Goal: Task Accomplishment & Management: Manage account settings

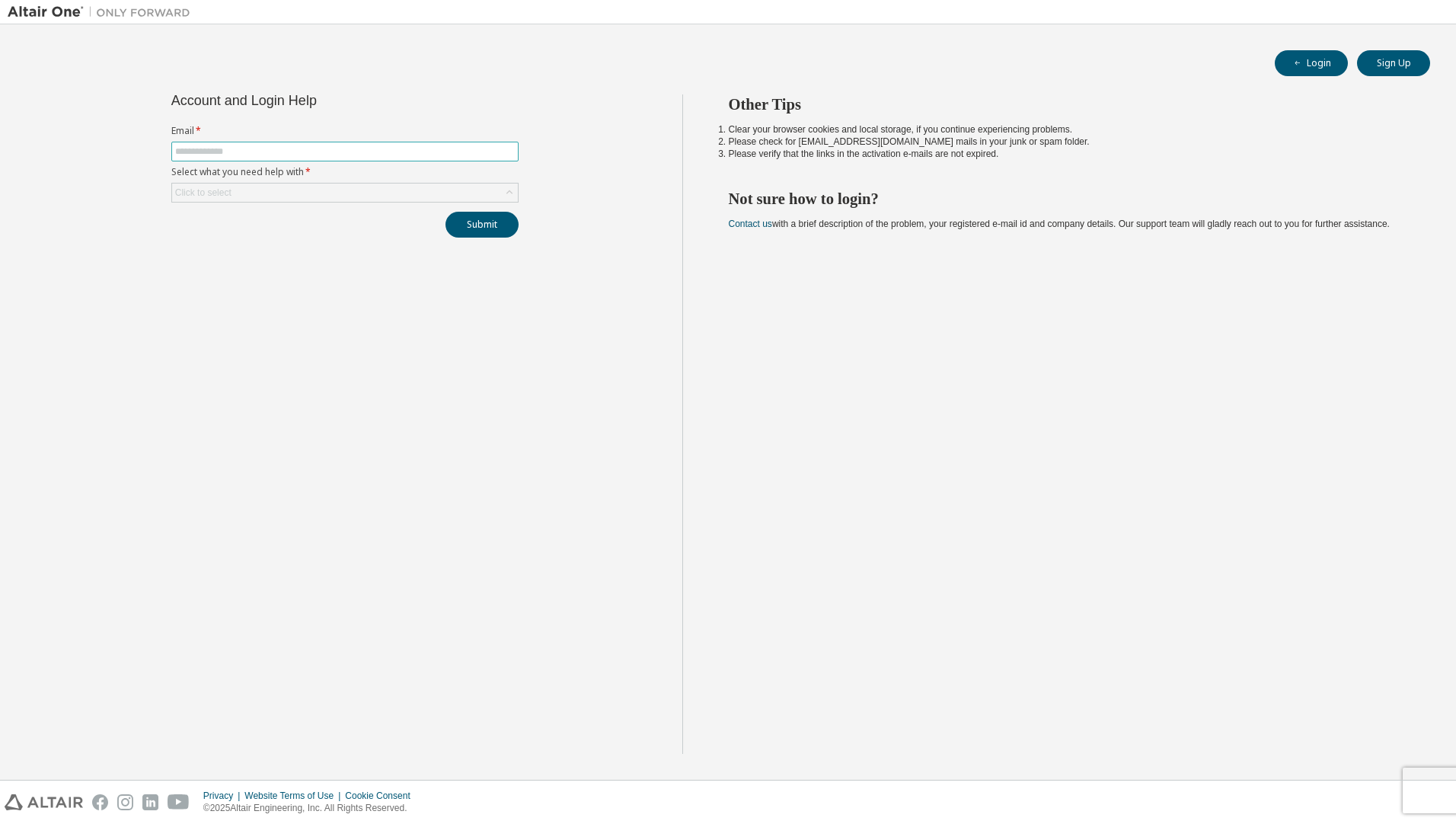
click at [252, 152] on input "text" at bounding box center [345, 151] width 340 height 12
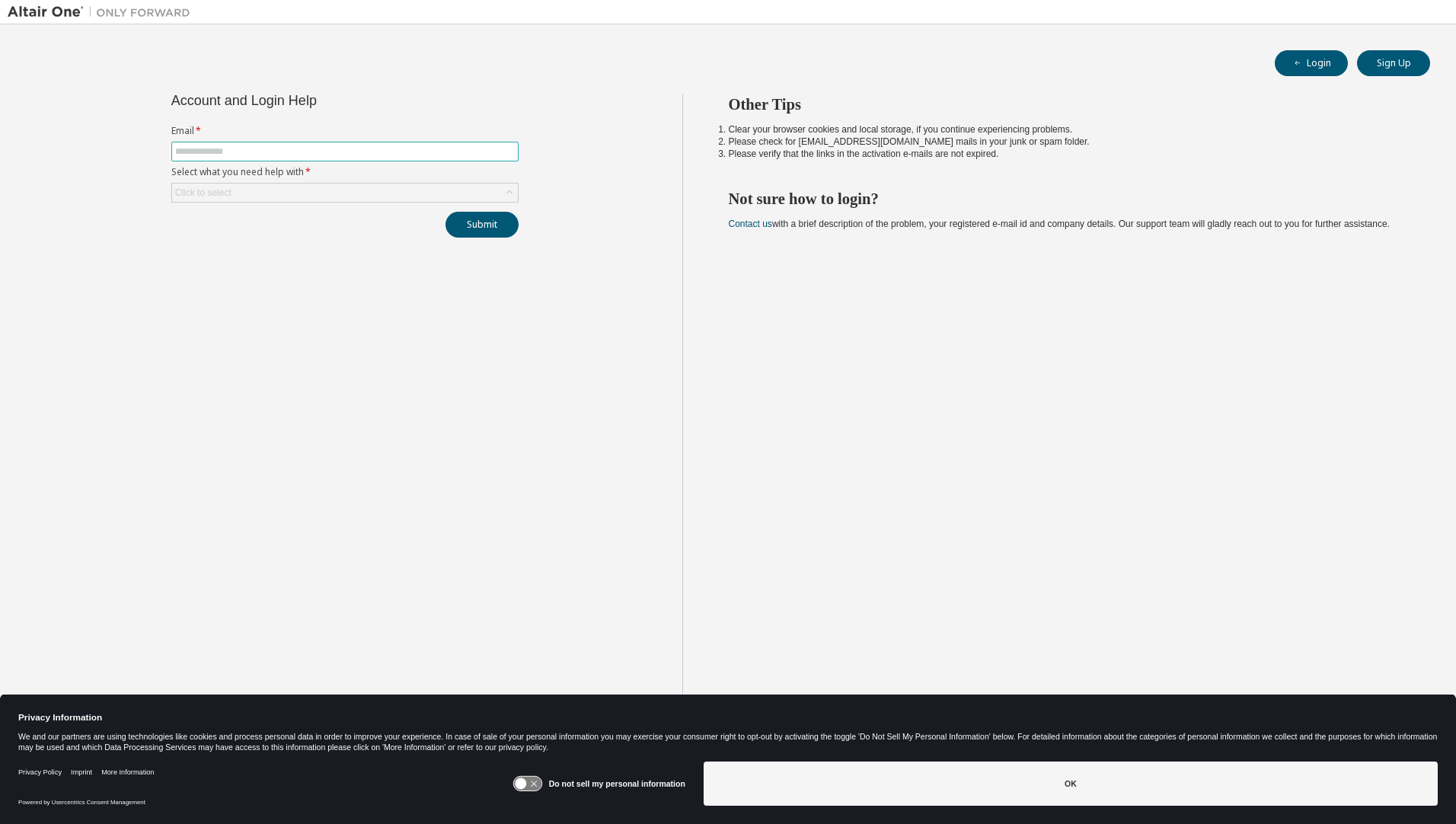
click at [249, 147] on input "text" at bounding box center [345, 151] width 340 height 12
type input "**********"
click at [241, 196] on div "Click to select" at bounding box center [345, 192] width 346 height 18
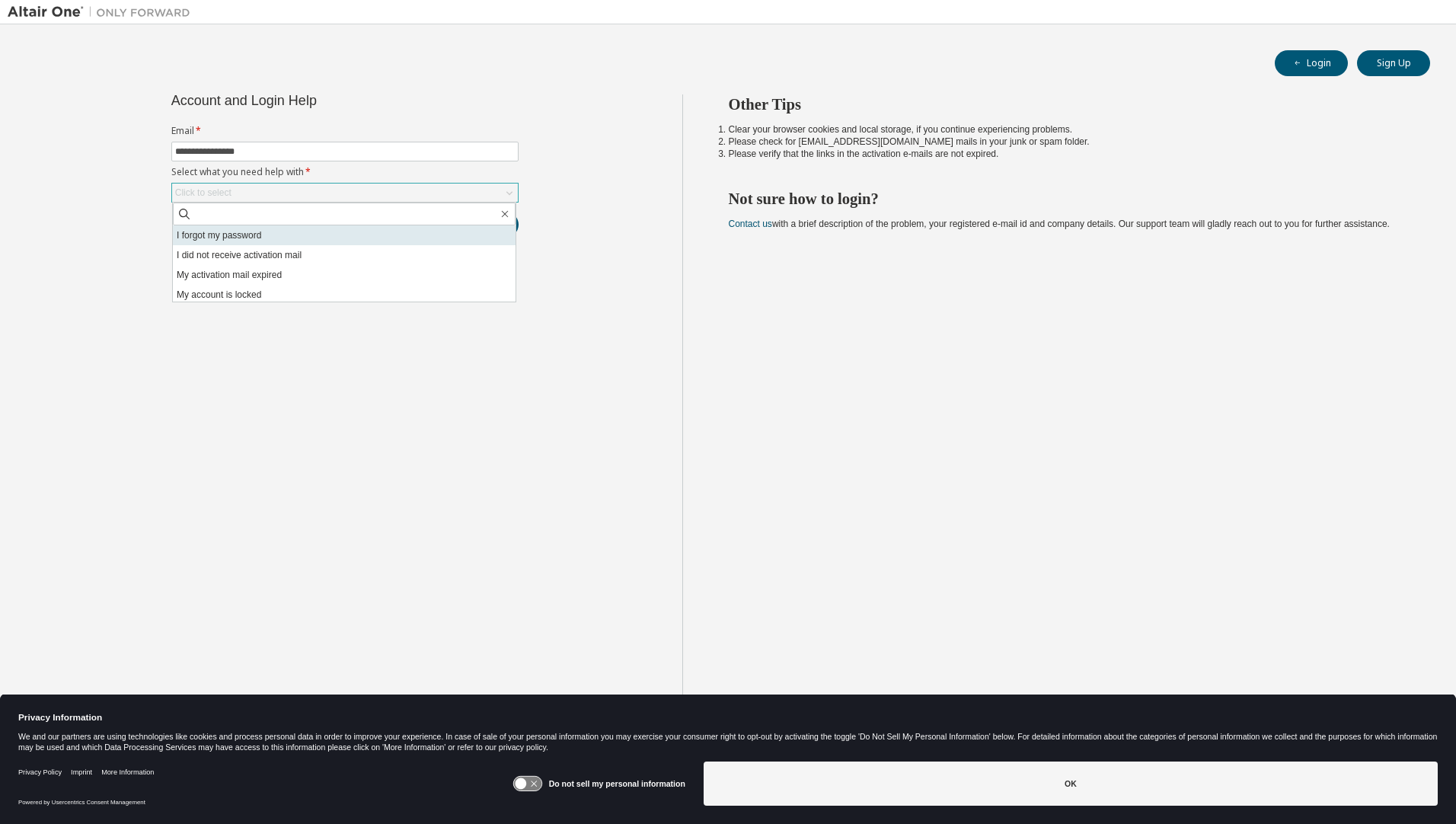
drag, startPoint x: 230, startPoint y: 233, endPoint x: 573, endPoint y: 260, distance: 344.1
click at [229, 234] on li "I forgot my password" at bounding box center [345, 235] width 343 height 20
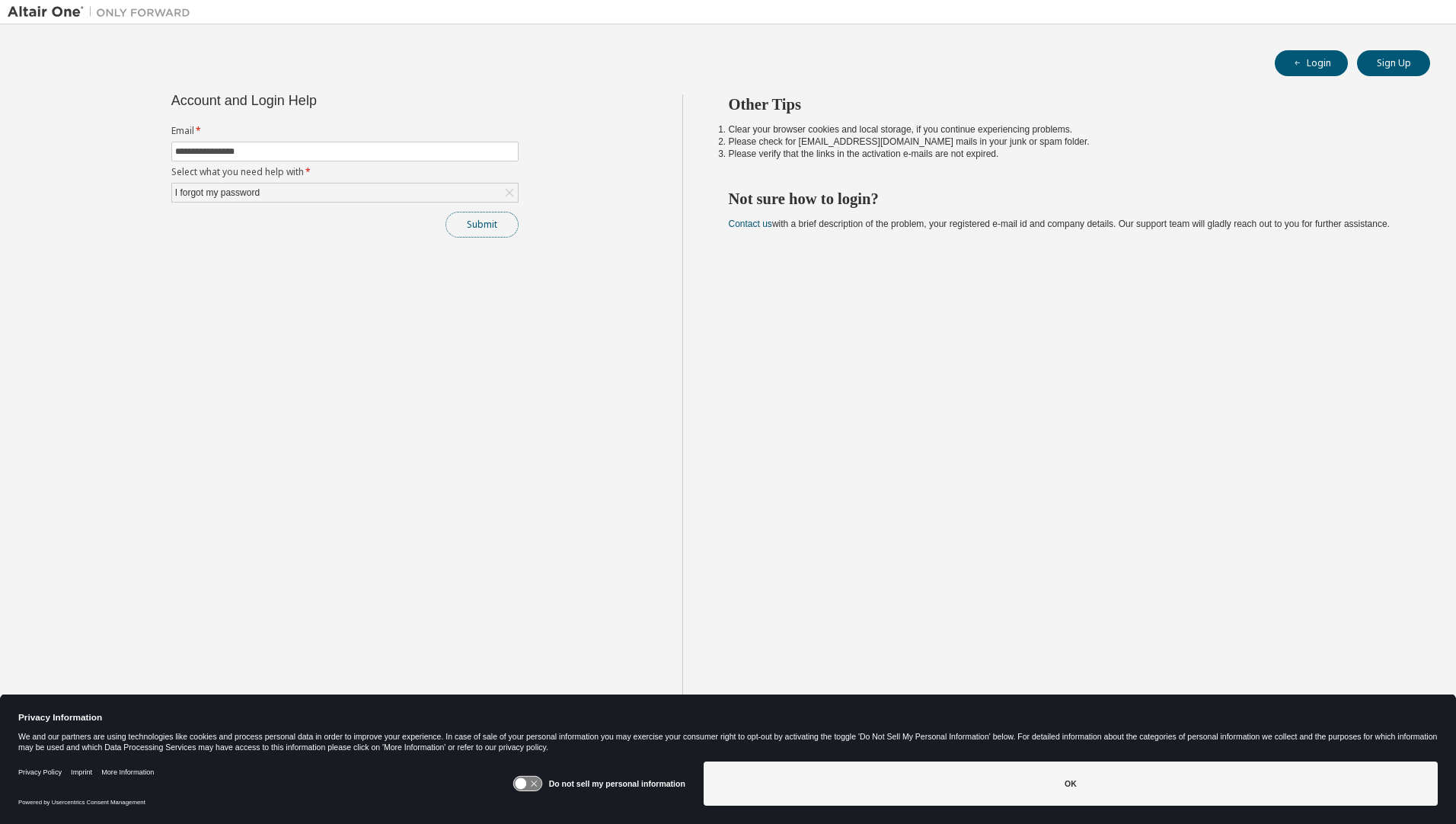
click at [495, 227] on button "Submit" at bounding box center [481, 225] width 73 height 26
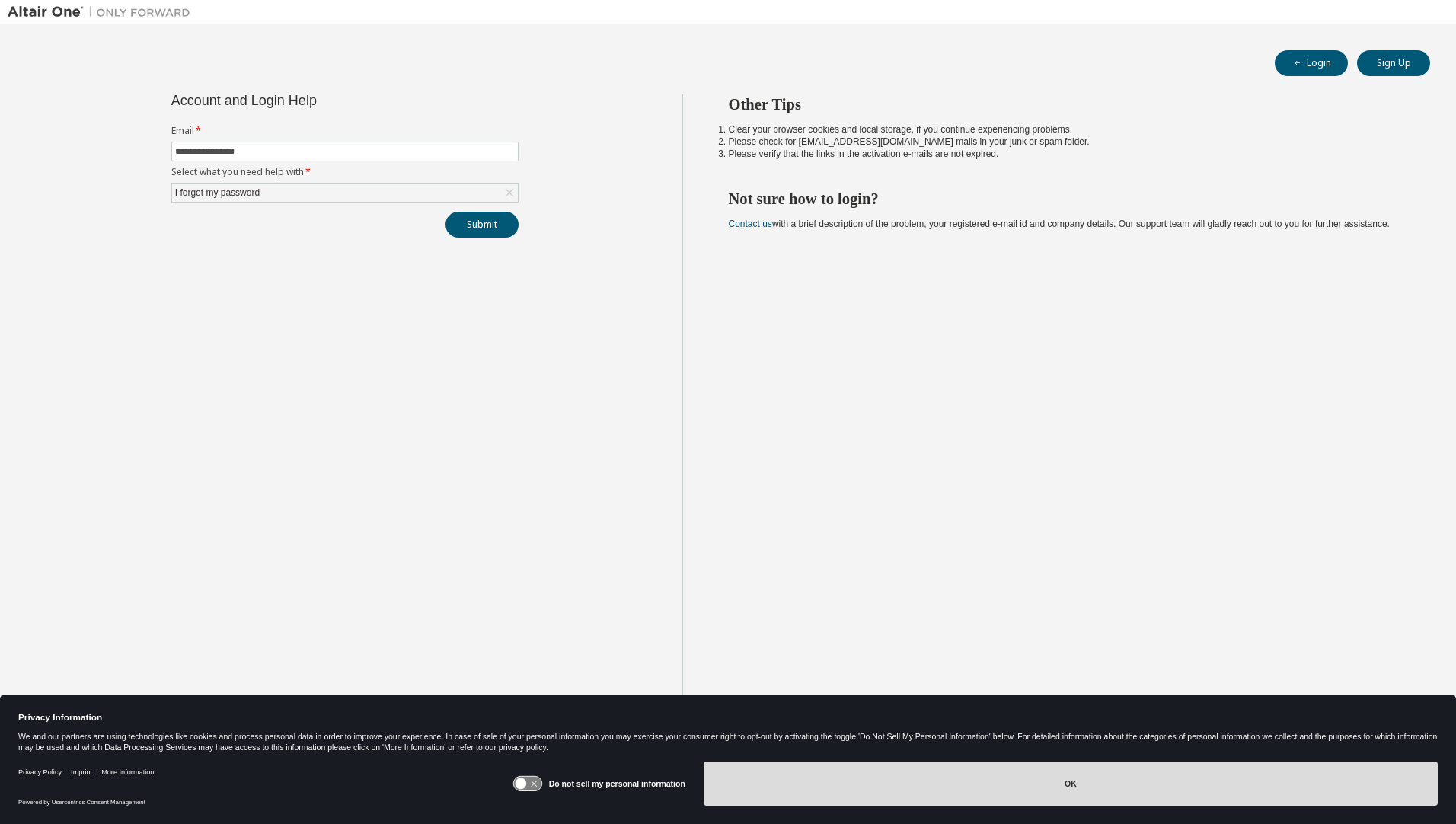
click at [1013, 774] on button "OK" at bounding box center [1070, 783] width 734 height 44
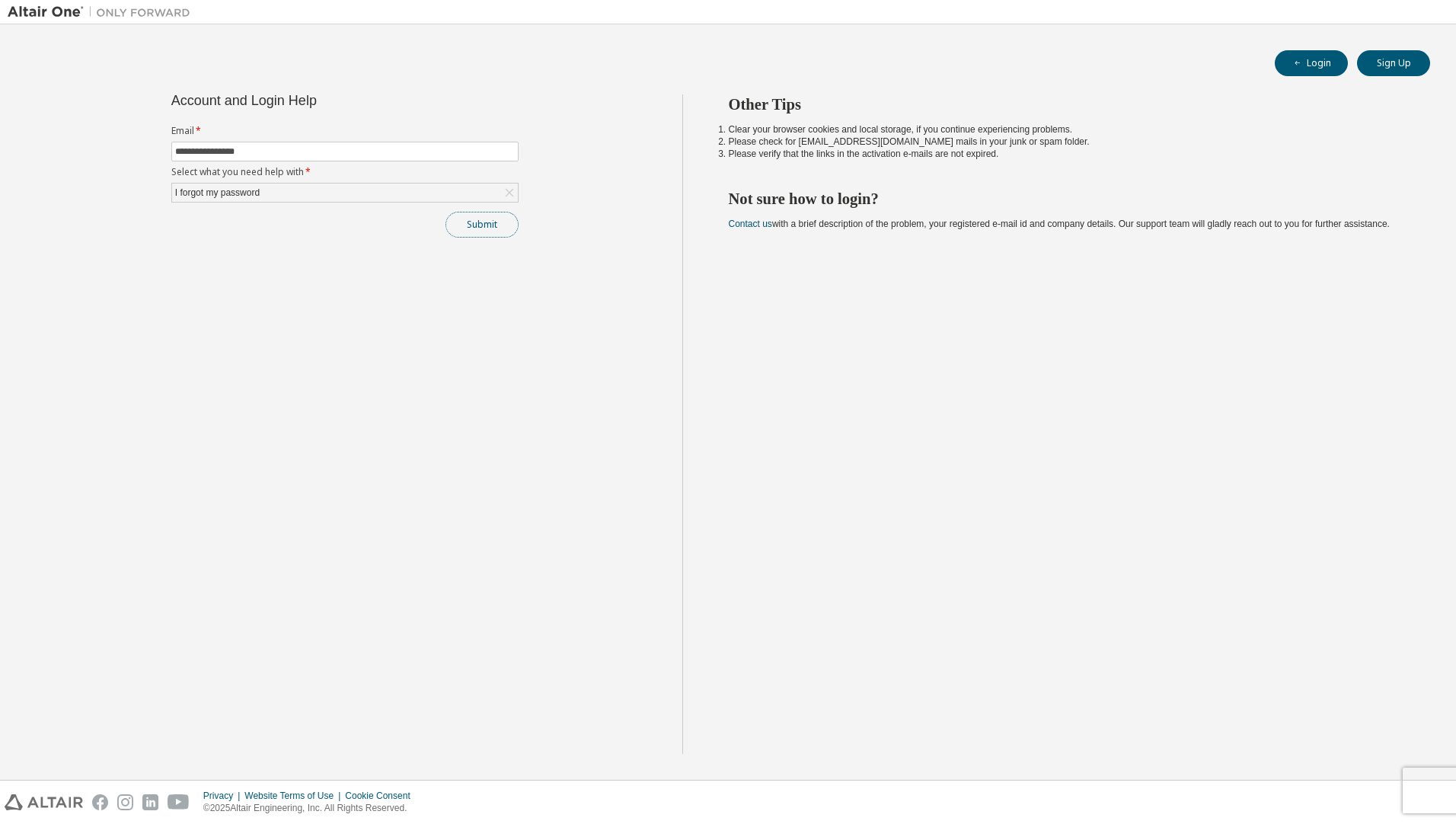
click at [485, 231] on button "Submit" at bounding box center [481, 225] width 73 height 26
